Goal: Information Seeking & Learning: Learn about a topic

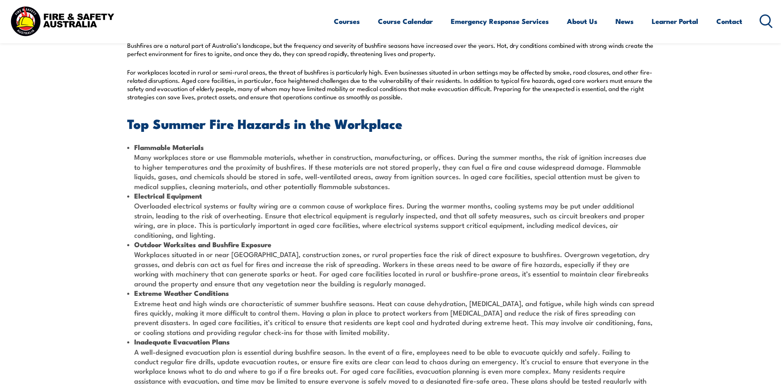
scroll to position [370, 0]
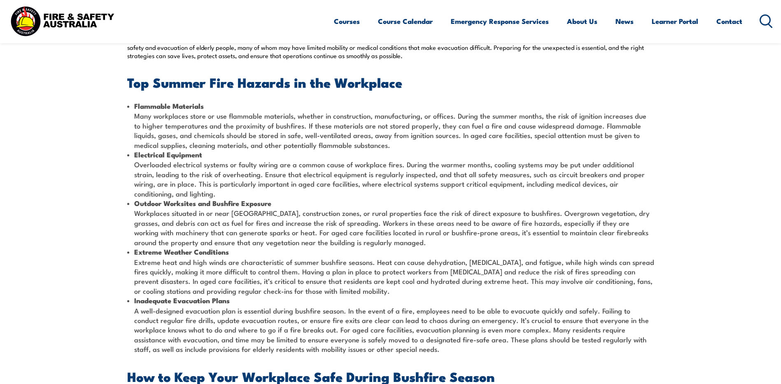
click at [132, 212] on li "Outdoor Worksites and Bushfire Exposure Workplaces situated in or near [GEOGRAP…" at bounding box center [390, 222] width 527 height 49
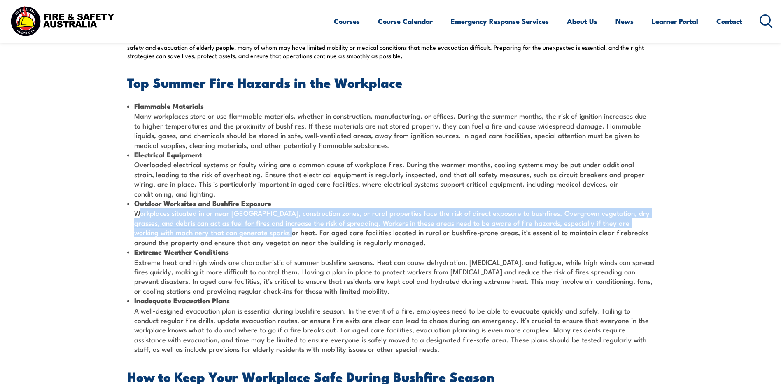
drag, startPoint x: 135, startPoint y: 212, endPoint x: 238, endPoint y: 235, distance: 106.1
click at [238, 235] on li "Outdoor Worksites and Bushfire Exposure Workplaces situated in or near [GEOGRAP…" at bounding box center [390, 222] width 527 height 49
drag, startPoint x: 238, startPoint y: 235, endPoint x: 225, endPoint y: 223, distance: 17.8
copy li "Workplaces situated in or near [GEOGRAPHIC_DATA], construction zones, or rural …"
click at [274, 272] on li "Extreme Weather Conditions Extreme heat and high winds are characteristic of su…" at bounding box center [390, 271] width 527 height 49
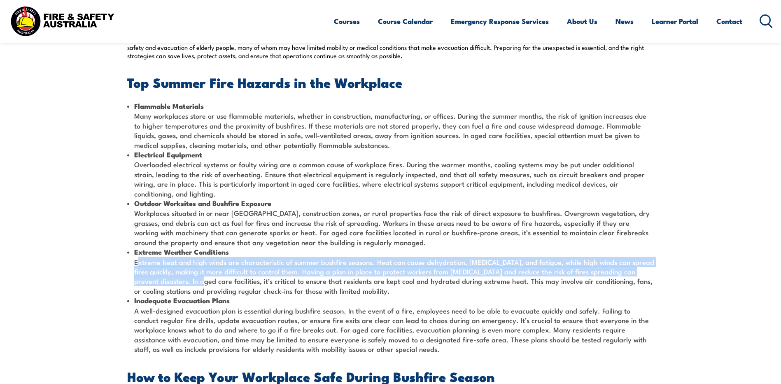
drag, startPoint x: 164, startPoint y: 282, endPoint x: 128, endPoint y: 263, distance: 40.1
click at [126, 263] on section "As Australia approaches the hotter months, workplace safety becomes even more c…" at bounding box center [390, 352] width 781 height 943
drag, startPoint x: 128, startPoint y: 263, endPoint x: 159, endPoint y: 267, distance: 31.1
copy li "Extreme heat and high winds are characteristic of summer bushfire seasons. Heat…"
click at [269, 295] on li "Extreme Weather Conditions Extreme heat and high winds are characteristic of su…" at bounding box center [390, 271] width 527 height 49
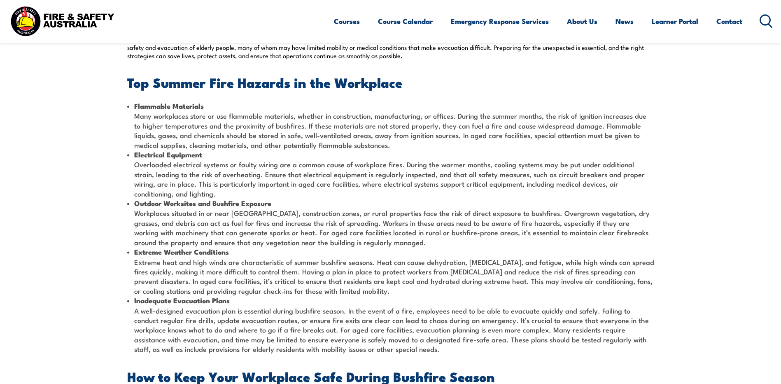
scroll to position [412, 0]
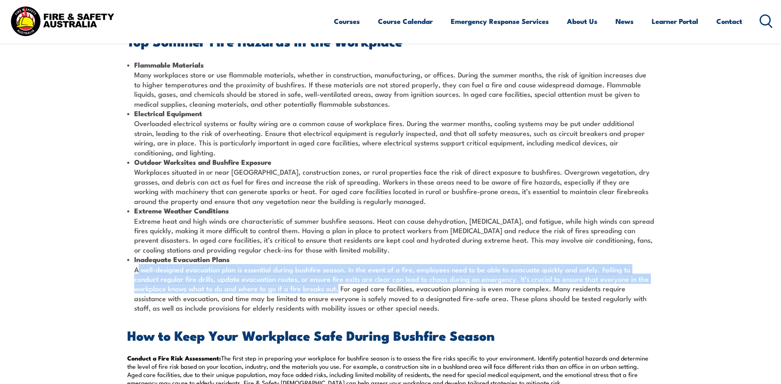
drag, startPoint x: 300, startPoint y: 288, endPoint x: 128, endPoint y: 272, distance: 172.4
click at [128, 272] on li "Inadequate Evacuation Plans A well-designed evacuation plan is essential during…" at bounding box center [390, 283] width 527 height 58
drag, startPoint x: 128, startPoint y: 272, endPoint x: 172, endPoint y: 278, distance: 44.1
copy li "A well-designed evacuation plan is essential during bushfire season. In the eve…"
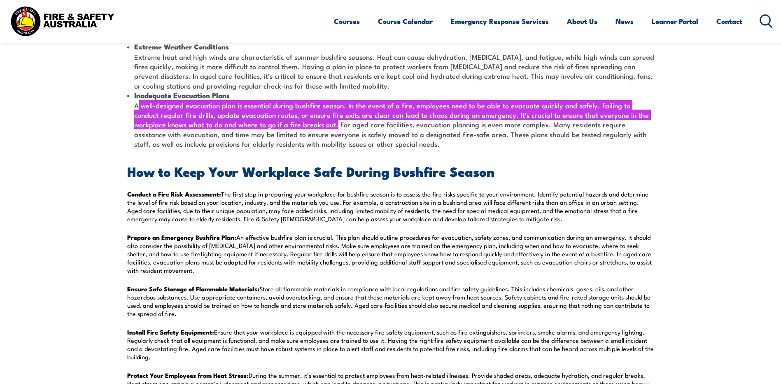
scroll to position [576, 0]
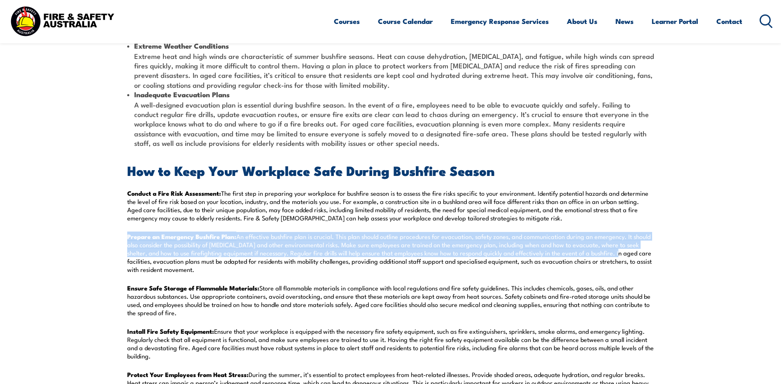
drag, startPoint x: 128, startPoint y: 235, endPoint x: 612, endPoint y: 251, distance: 483.8
click at [612, 251] on p "Prepare an Emergency Bushfire Plan: An effective bushfire plan is crucial. This…" at bounding box center [390, 252] width 527 height 41
drag, startPoint x: 612, startPoint y: 251, endPoint x: 585, endPoint y: 247, distance: 27.0
copy p "Prepare an Emergency Bushfire Plan: An effective bushfire plan is crucial. This…"
click at [277, 272] on p "Prepare an Emergency Bushfire Plan: An effective bushfire plan is crucial. This…" at bounding box center [390, 252] width 527 height 41
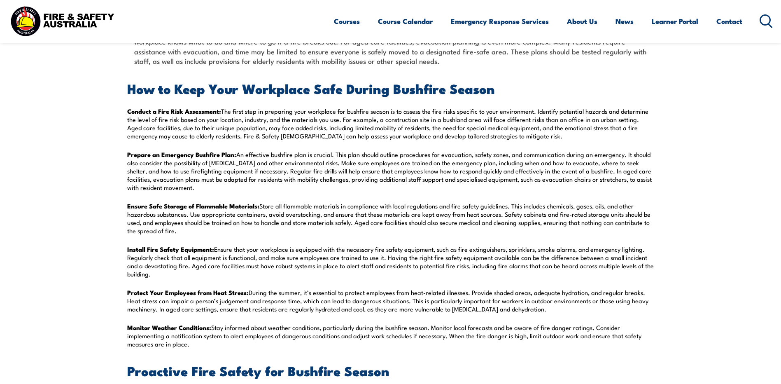
scroll to position [658, 0]
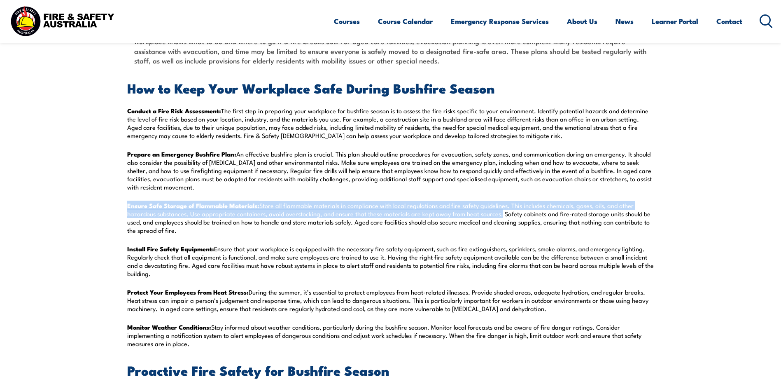
drag, startPoint x: 127, startPoint y: 205, endPoint x: 499, endPoint y: 214, distance: 371.8
click at [499, 214] on p "Ensure Safe Storage of Flammable Materials: Store all flammable materials in co…" at bounding box center [390, 217] width 527 height 33
drag, startPoint x: 499, startPoint y: 214, endPoint x: 493, endPoint y: 212, distance: 6.1
copy p "Ensure Safe Storage of Flammable Materials: Store all flammable materials in co…"
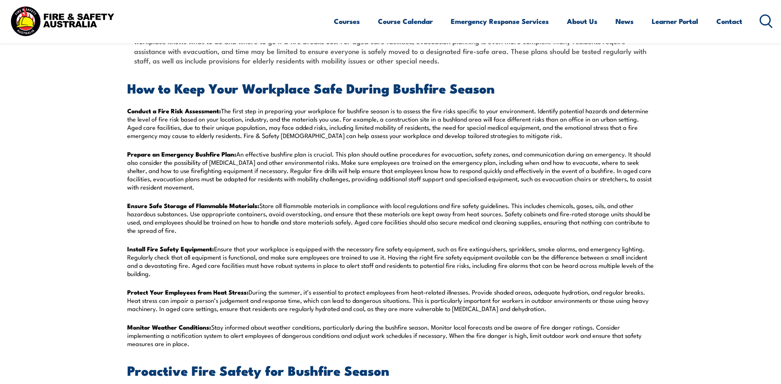
click at [238, 276] on p "Install Fire Safety Equipment: Ensure that your workplace is equipped with the …" at bounding box center [390, 260] width 527 height 33
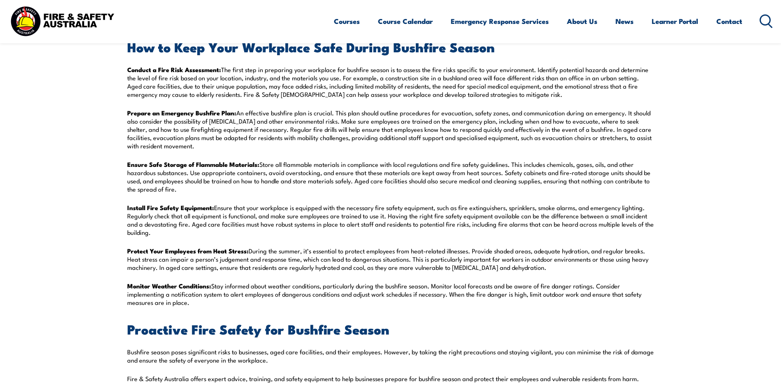
scroll to position [741, 0]
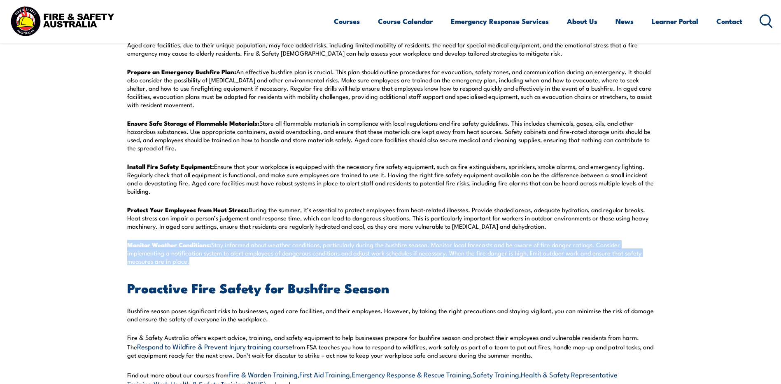
drag, startPoint x: 127, startPoint y: 244, endPoint x: 190, endPoint y: 263, distance: 65.2
click at [190, 263] on p "Monitor Weather Conditions: Stay informed about weather conditions, particularl…" at bounding box center [390, 252] width 527 height 25
drag, startPoint x: 190, startPoint y: 263, endPoint x: 294, endPoint y: 250, distance: 105.4
copy p "Monitor Weather Conditions: Stay informed about weather conditions, particularl…"
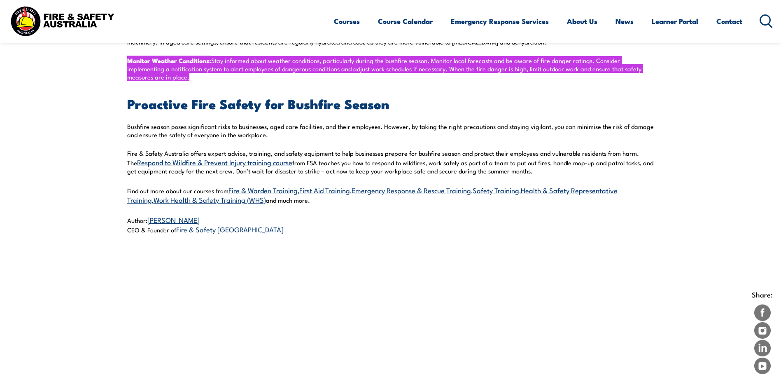
scroll to position [947, 0]
